Goal: Use online tool/utility: Utilize a website feature to perform a specific function

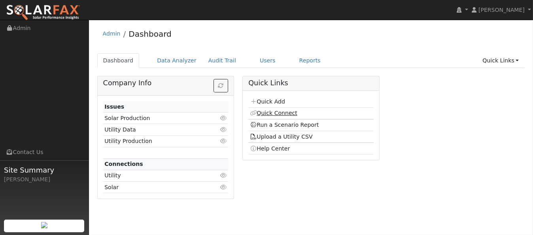
click at [268, 113] on link "Quick Connect" at bounding box center [273, 113] width 47 height 6
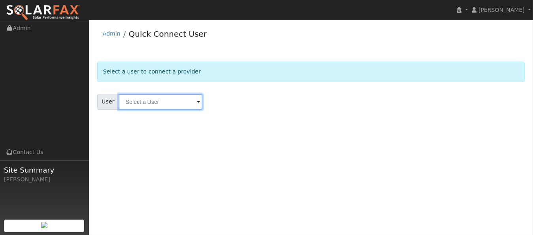
click at [173, 104] on input "text" at bounding box center [161, 102] width 84 height 16
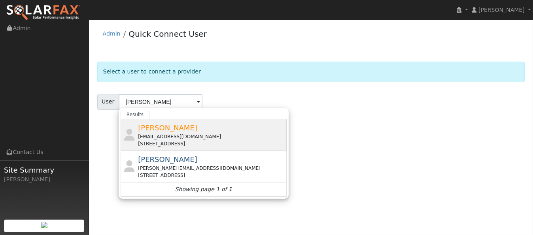
click at [150, 132] on div "[PERSON_NAME] [EMAIL_ADDRESS][DOMAIN_NAME] [STREET_ADDRESS]" at bounding box center [211, 135] width 147 height 25
type input "[PERSON_NAME]"
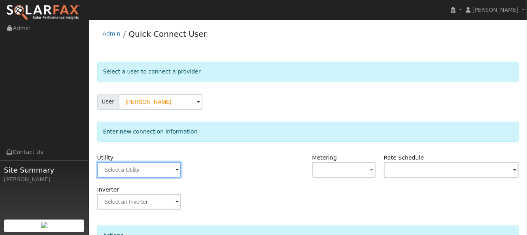
click at [134, 174] on input "text" at bounding box center [139, 170] width 84 height 16
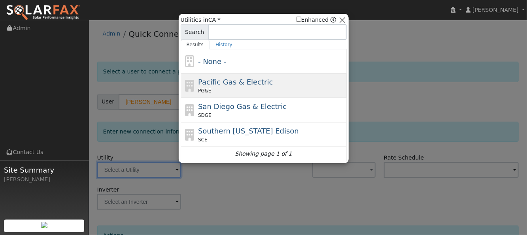
click at [214, 84] on span "Pacific Gas & Electric" at bounding box center [235, 82] width 75 height 8
type input "PG&E"
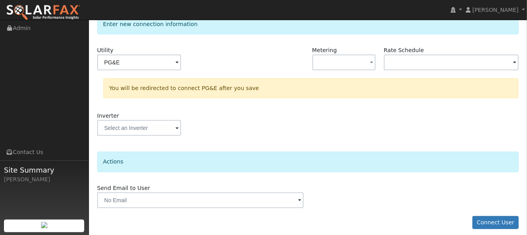
scroll to position [112, 0]
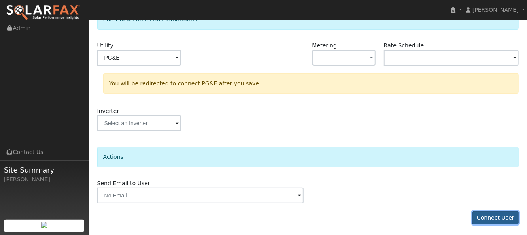
click at [489, 219] on button "Connect User" at bounding box center [495, 217] width 47 height 13
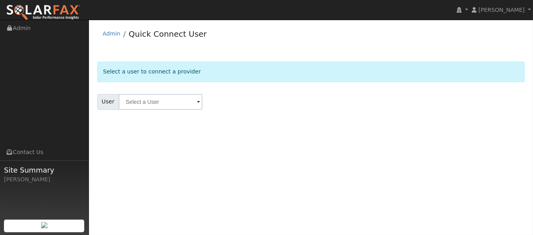
click at [144, 106] on input "text" at bounding box center [161, 102] width 84 height 16
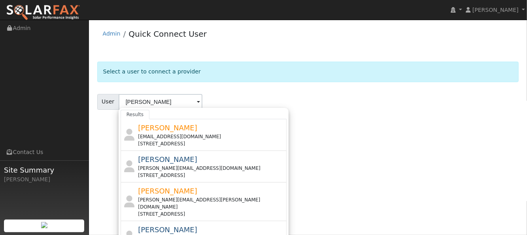
type input "[PERSON_NAME]"
click at [68, 13] on img at bounding box center [43, 12] width 74 height 17
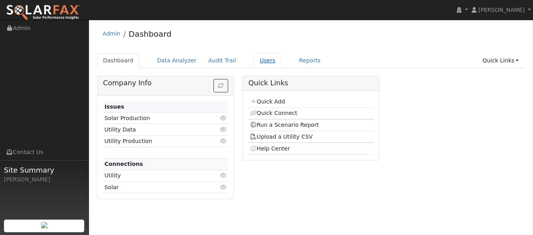
click at [254, 62] on link "Users" at bounding box center [268, 60] width 28 height 15
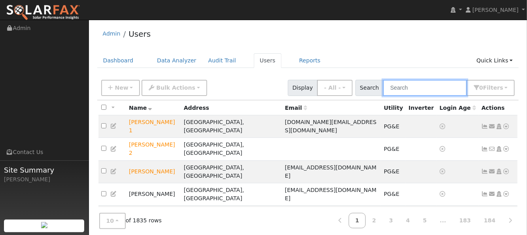
click at [412, 91] on input "text" at bounding box center [425, 88] width 84 height 16
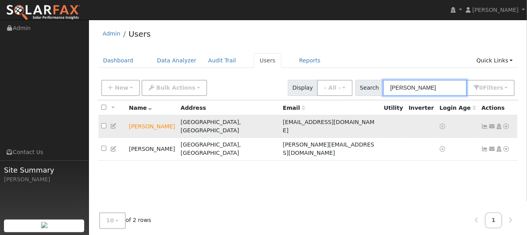
type input "kenny"
click at [505, 124] on icon at bounding box center [506, 127] width 7 height 6
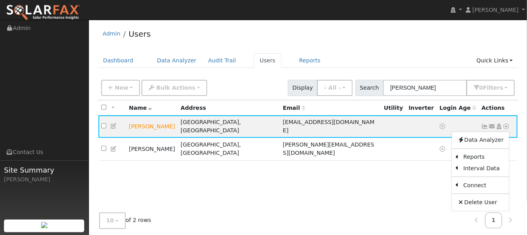
click at [492, 139] on link "Data Analyzer" at bounding box center [480, 140] width 57 height 11
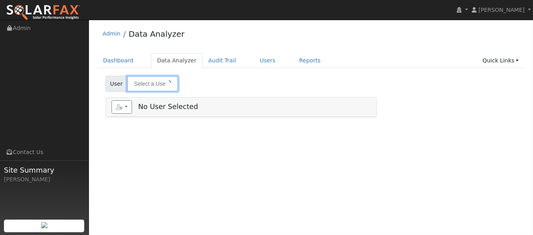
type input "[PERSON_NAME]"
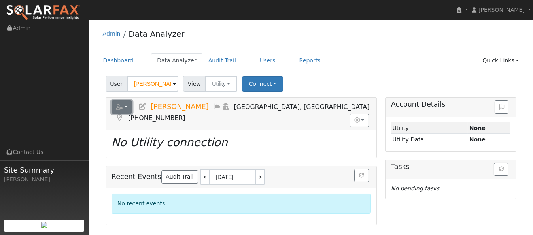
click at [125, 100] on button "button" at bounding box center [121, 106] width 21 height 13
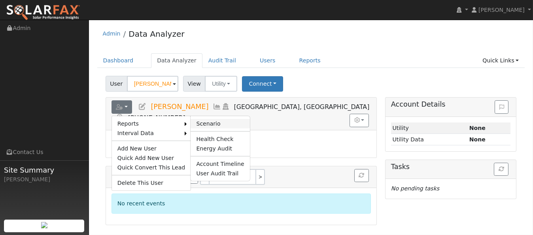
click at [202, 123] on link "Scenario" at bounding box center [220, 123] width 59 height 9
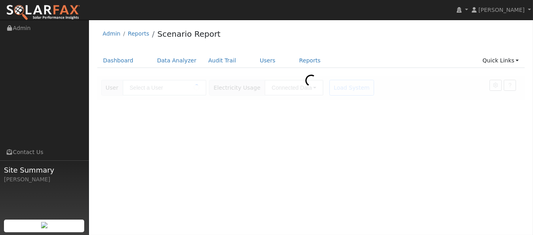
type input "[PERSON_NAME]"
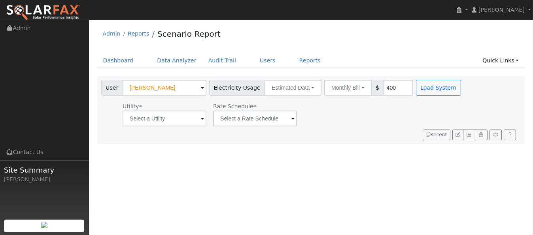
type input "400"
click at [185, 115] on input "text" at bounding box center [165, 119] width 84 height 16
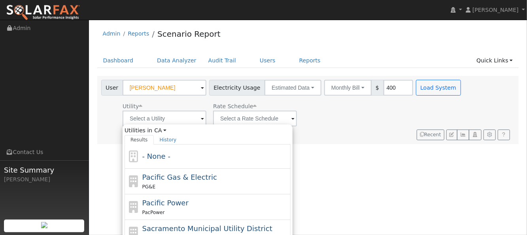
drag, startPoint x: 151, startPoint y: 176, endPoint x: 158, endPoint y: 173, distance: 7.4
click at [152, 176] on span "Pacific Gas & Electric" at bounding box center [179, 177] width 75 height 8
type input "Pacific Gas & Electric"
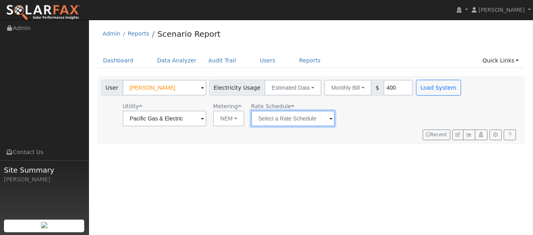
click at [328, 119] on input "text" at bounding box center [293, 119] width 84 height 16
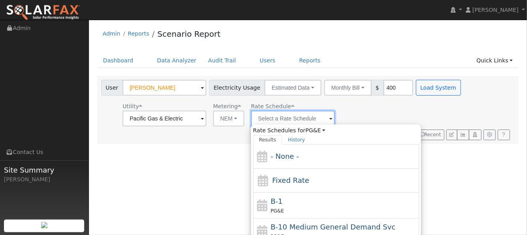
click at [328, 119] on input "text" at bounding box center [293, 119] width 84 height 16
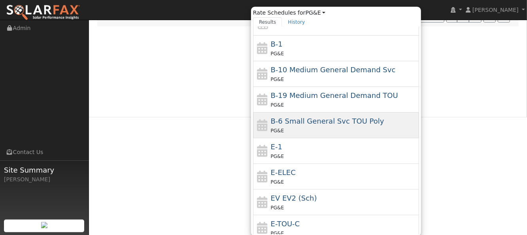
scroll to position [53, 0]
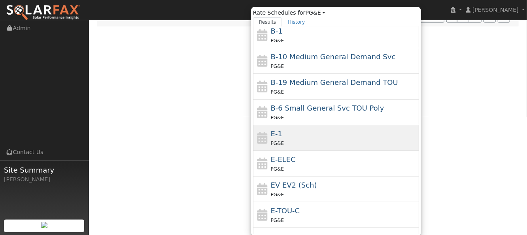
click at [309, 137] on div "E-1 PG&E" at bounding box center [344, 137] width 147 height 19
type input "E-1"
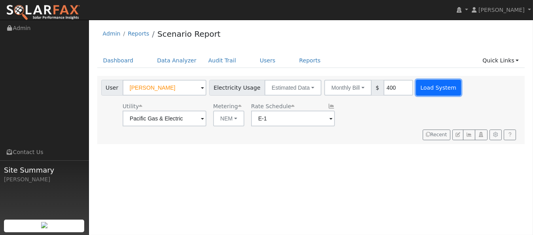
click at [433, 85] on button "Load System" at bounding box center [438, 88] width 45 height 16
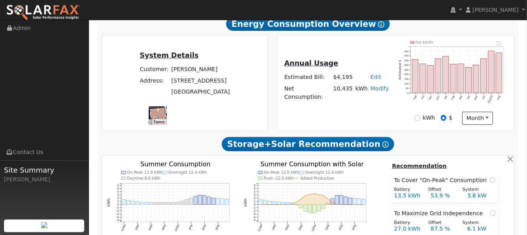
scroll to position [166, 0]
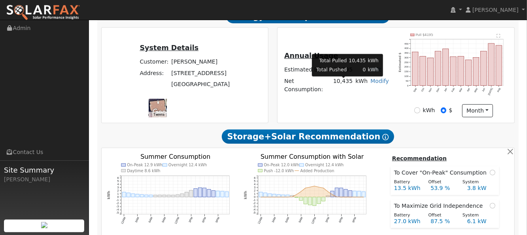
type input "12764"
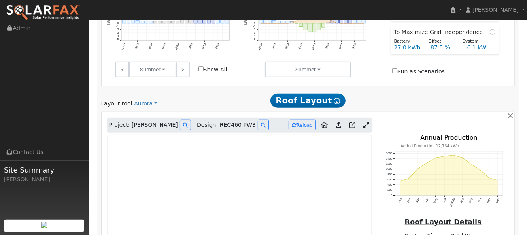
scroll to position [378, 0]
